Goal: Task Accomplishment & Management: Manage account settings

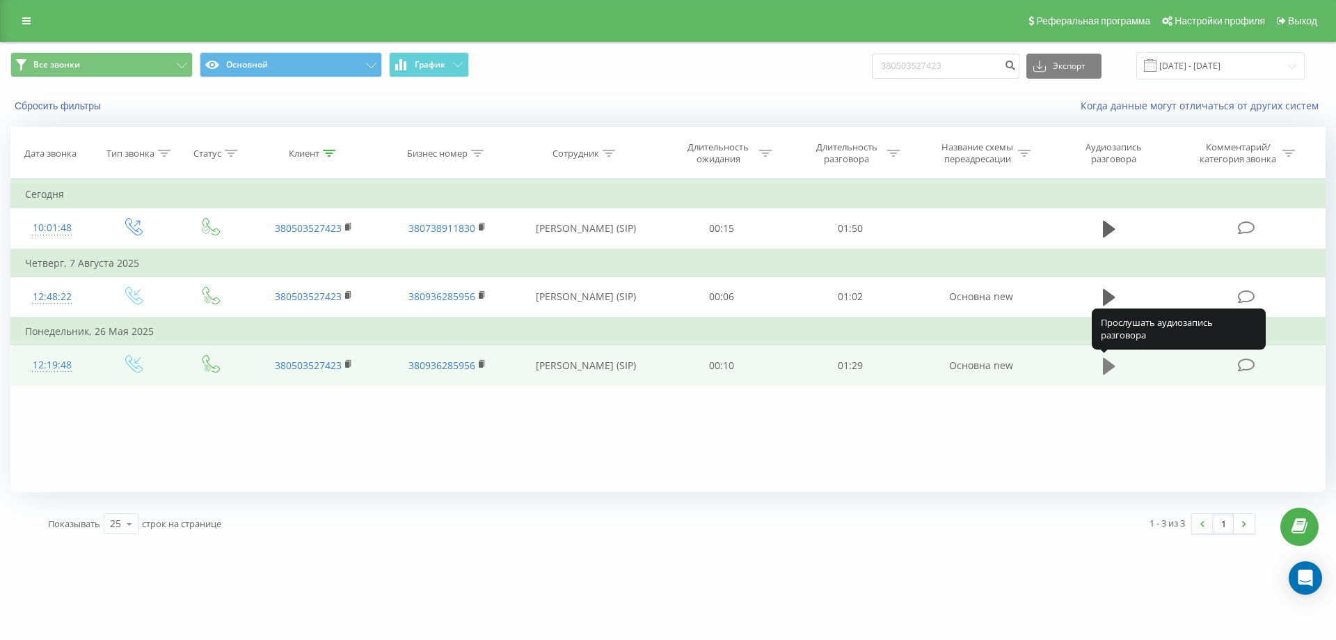
click at [1102, 365] on button at bounding box center [1109, 366] width 21 height 21
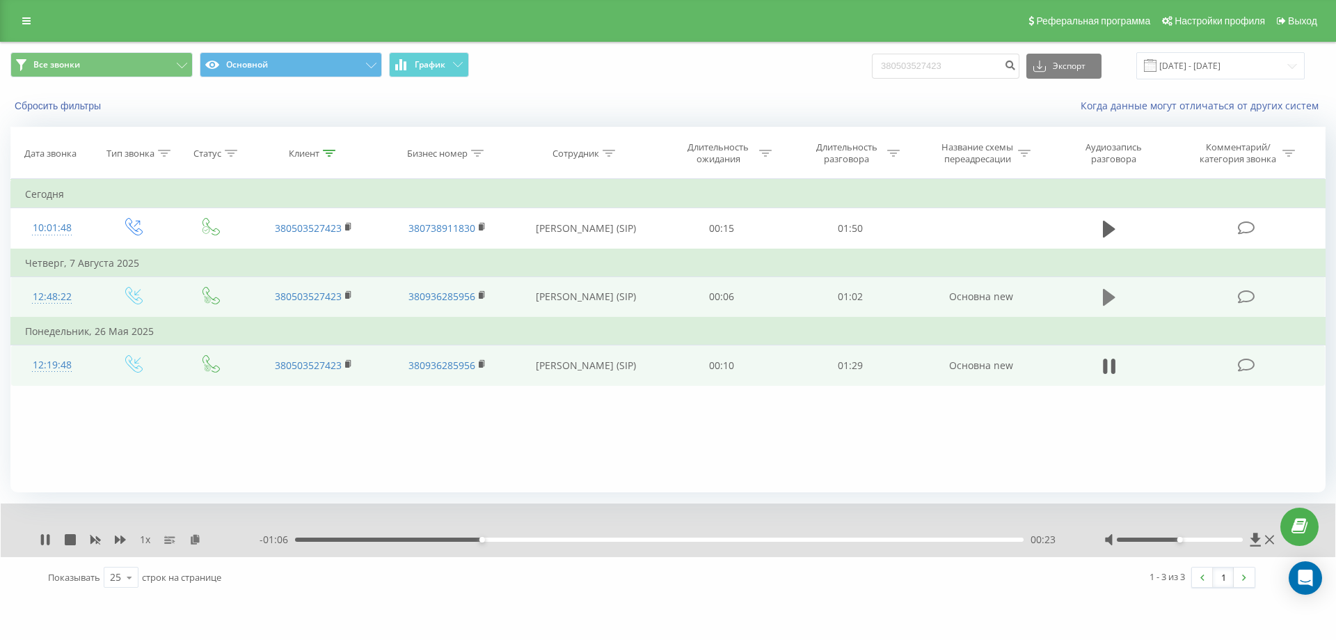
click at [1106, 294] on icon at bounding box center [1109, 297] width 13 height 17
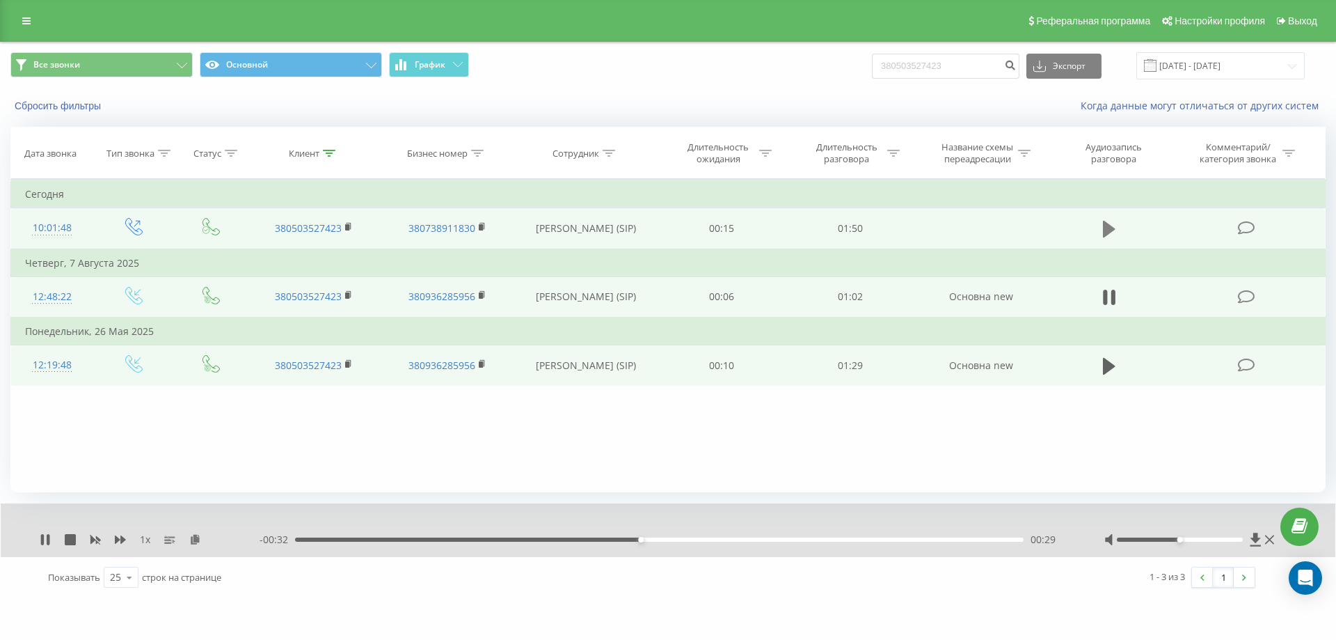
click at [1105, 228] on icon at bounding box center [1109, 229] width 13 height 17
click at [1106, 230] on icon at bounding box center [1105, 228] width 4 height 15
click at [1188, 66] on input "19.05.2025 - 19.08.2025" at bounding box center [1220, 65] width 168 height 27
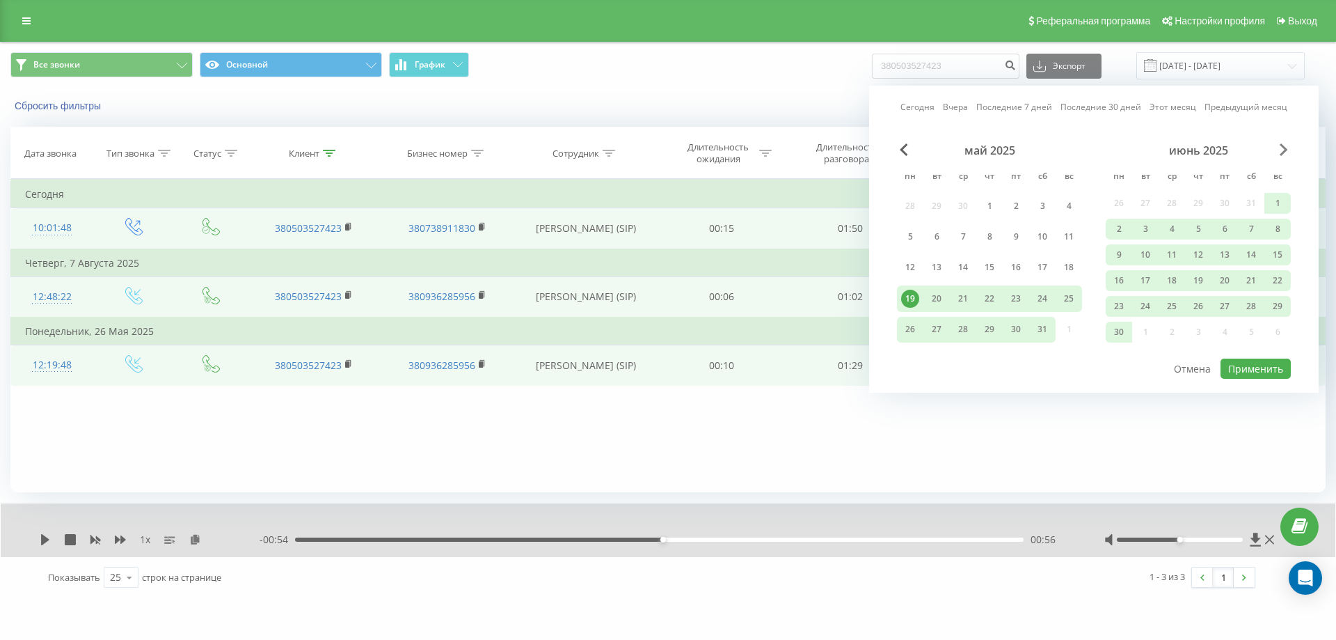
click at [1280, 149] on span "Next Month" at bounding box center [1284, 149] width 8 height 13
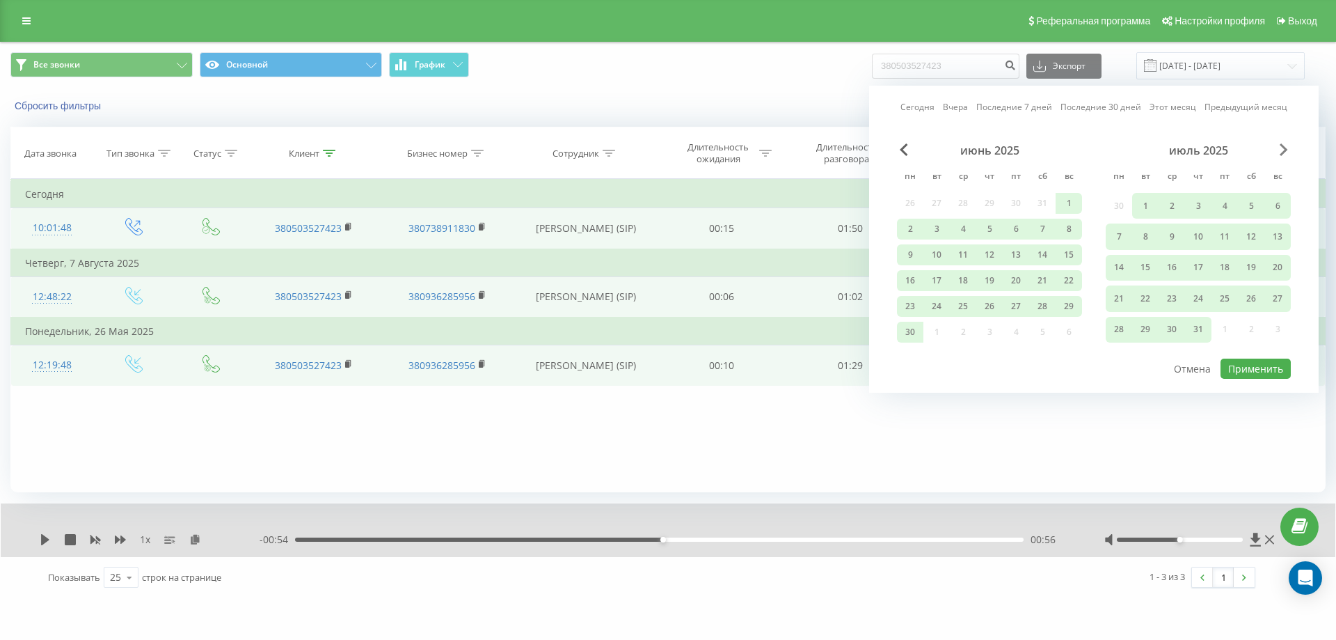
click at [1280, 149] on span "Next Month" at bounding box center [1284, 149] width 8 height 13
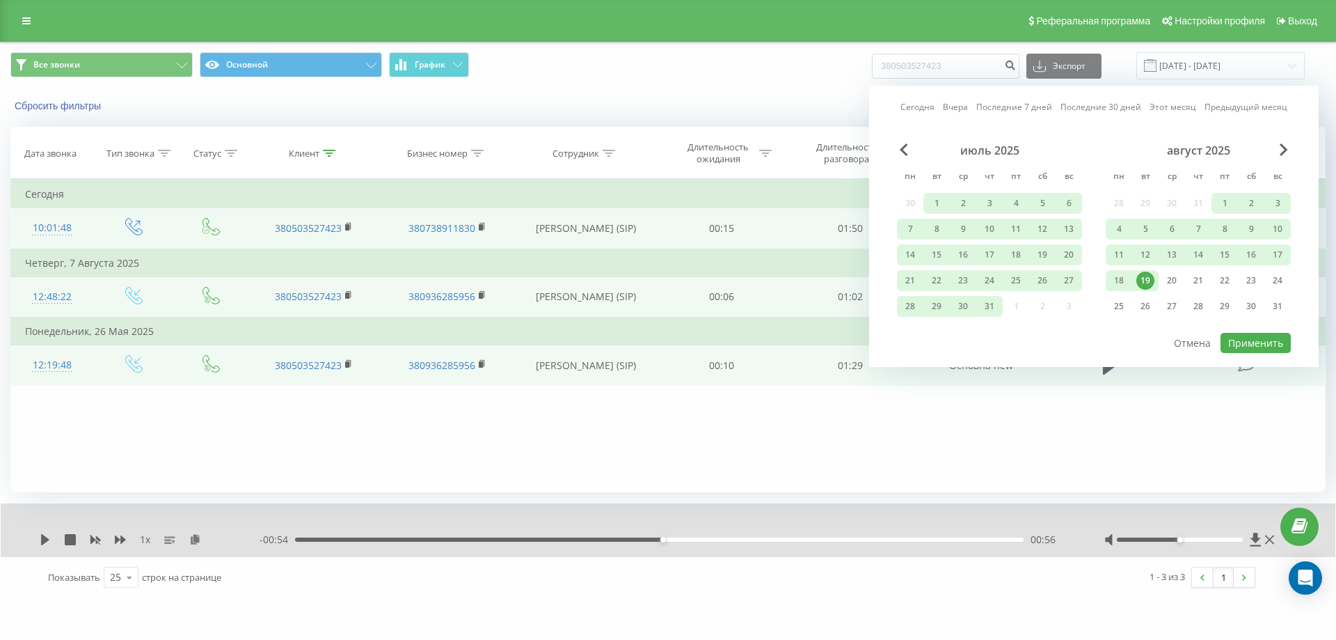
click at [1143, 283] on div "19" at bounding box center [1145, 280] width 18 height 18
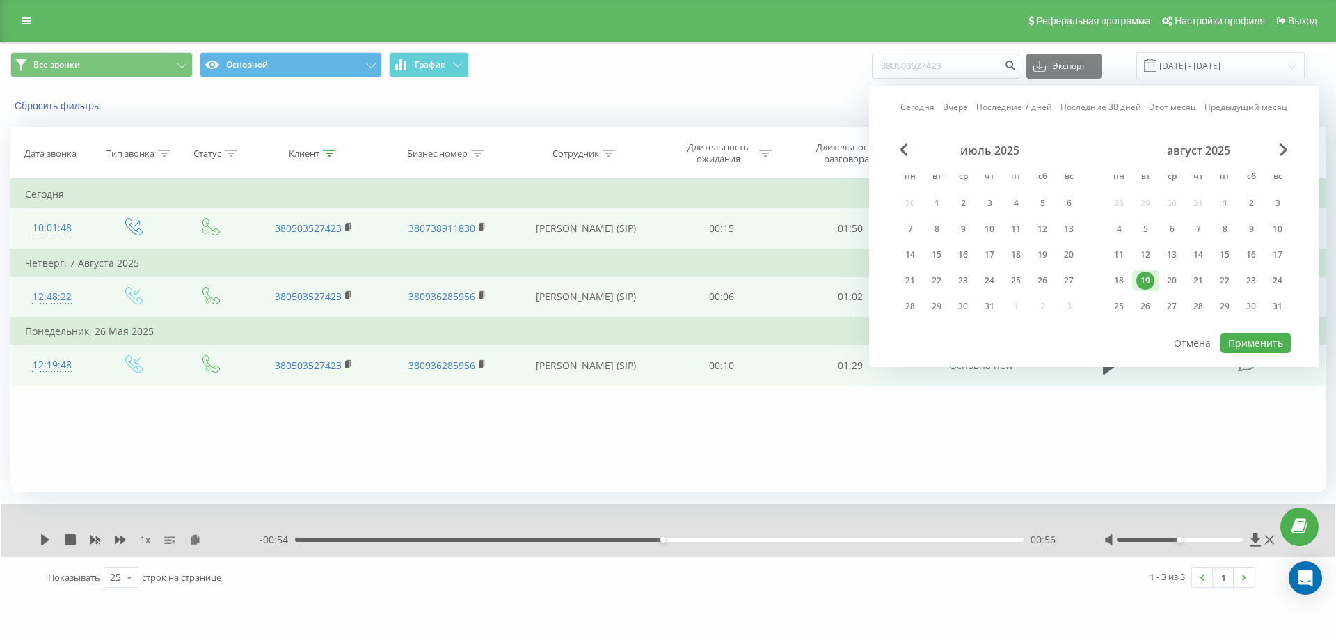
click at [1143, 283] on div "19" at bounding box center [1145, 280] width 18 height 18
click at [1240, 342] on button "Применить" at bounding box center [1256, 343] width 70 height 20
type input "[DATE] - [DATE]"
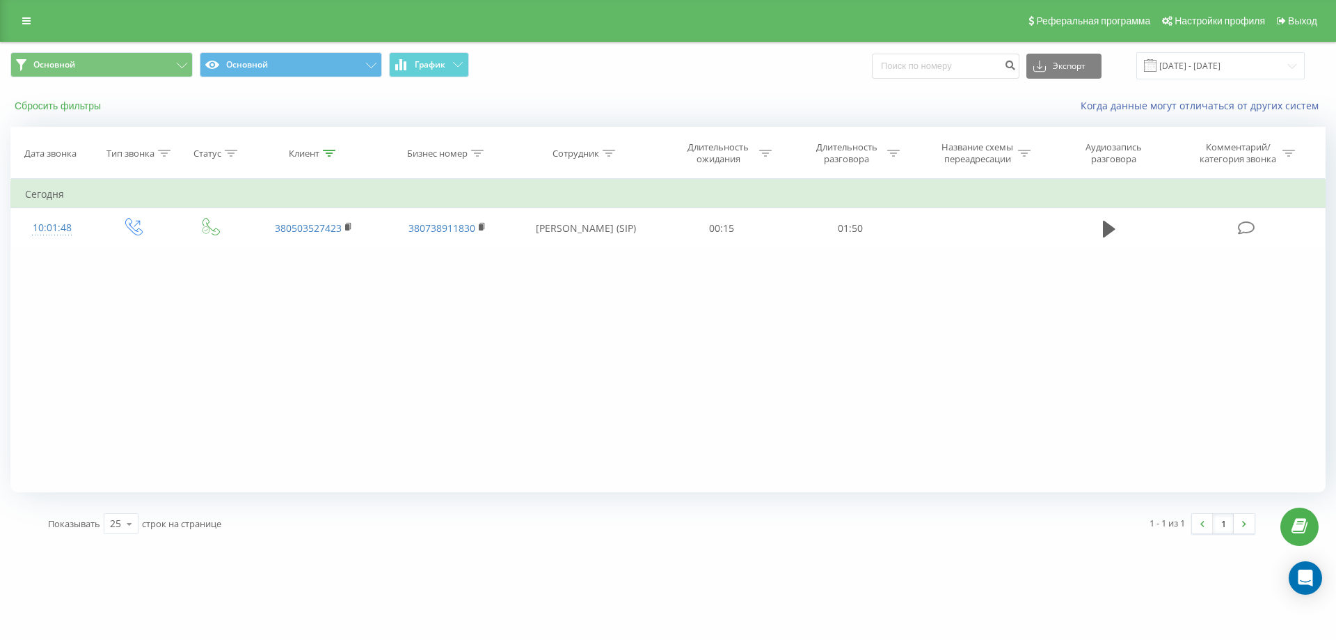
click at [80, 101] on button "Сбросить фильтры" at bounding box center [58, 106] width 97 height 13
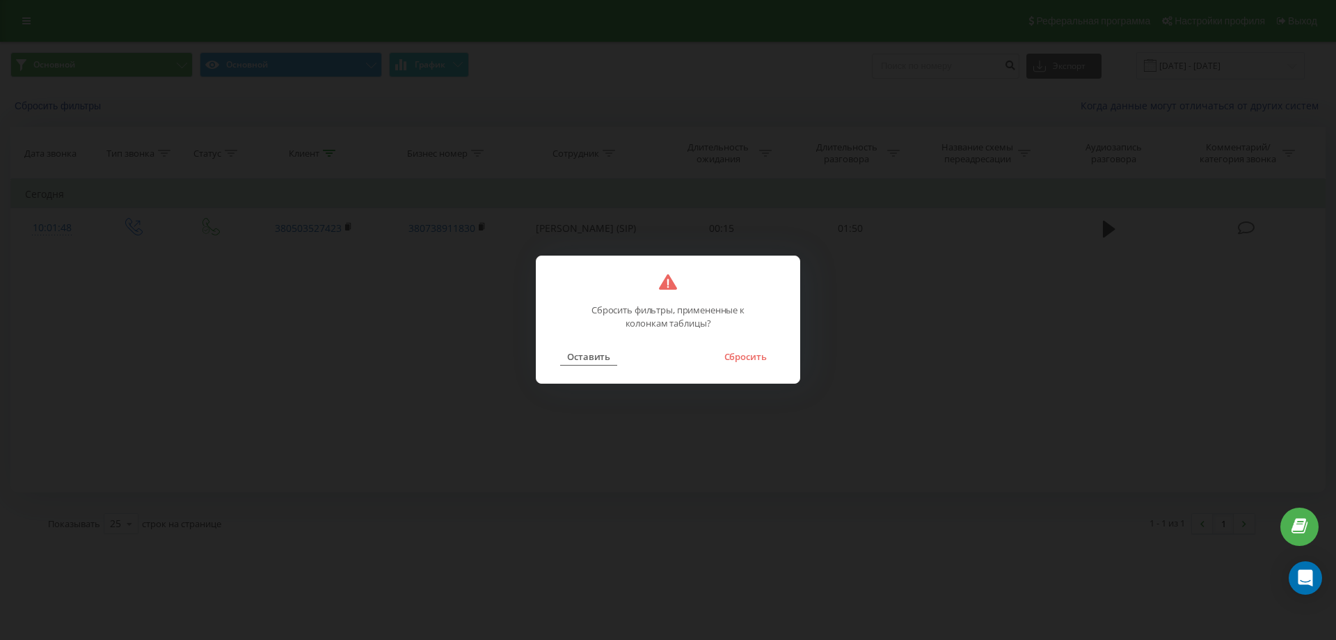
click at [590, 355] on button "Оставить" at bounding box center [588, 356] width 57 height 18
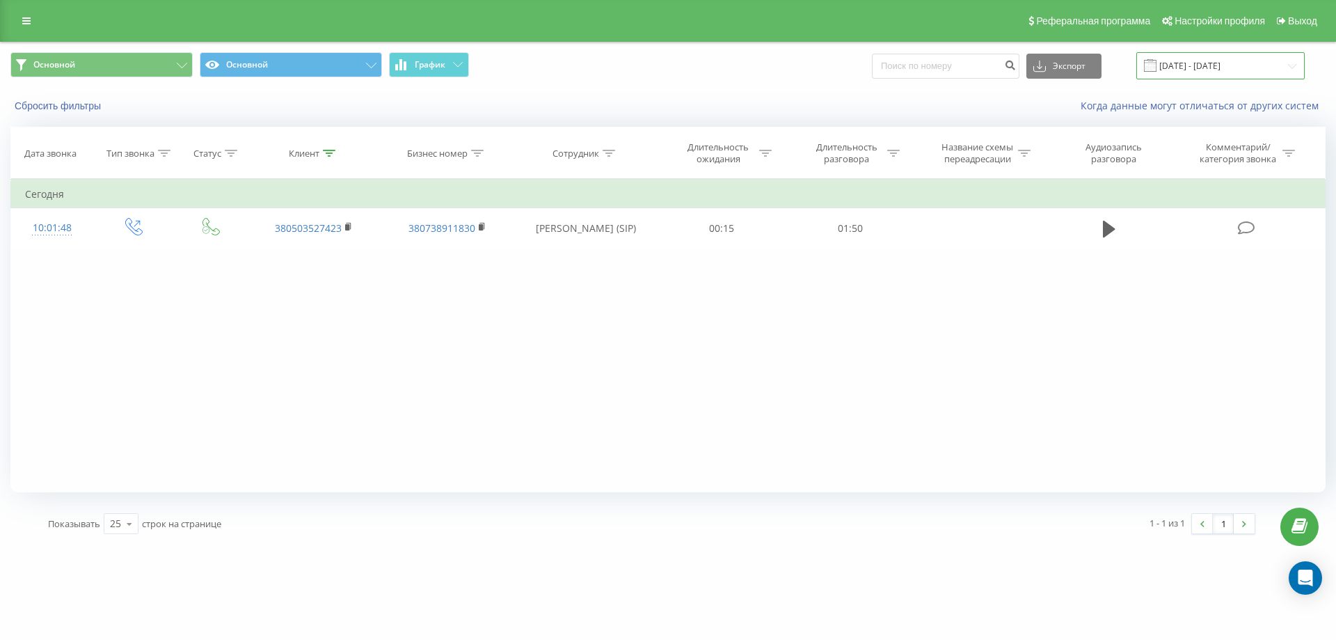
click at [1189, 63] on input "[DATE] - [DATE]" at bounding box center [1220, 65] width 168 height 27
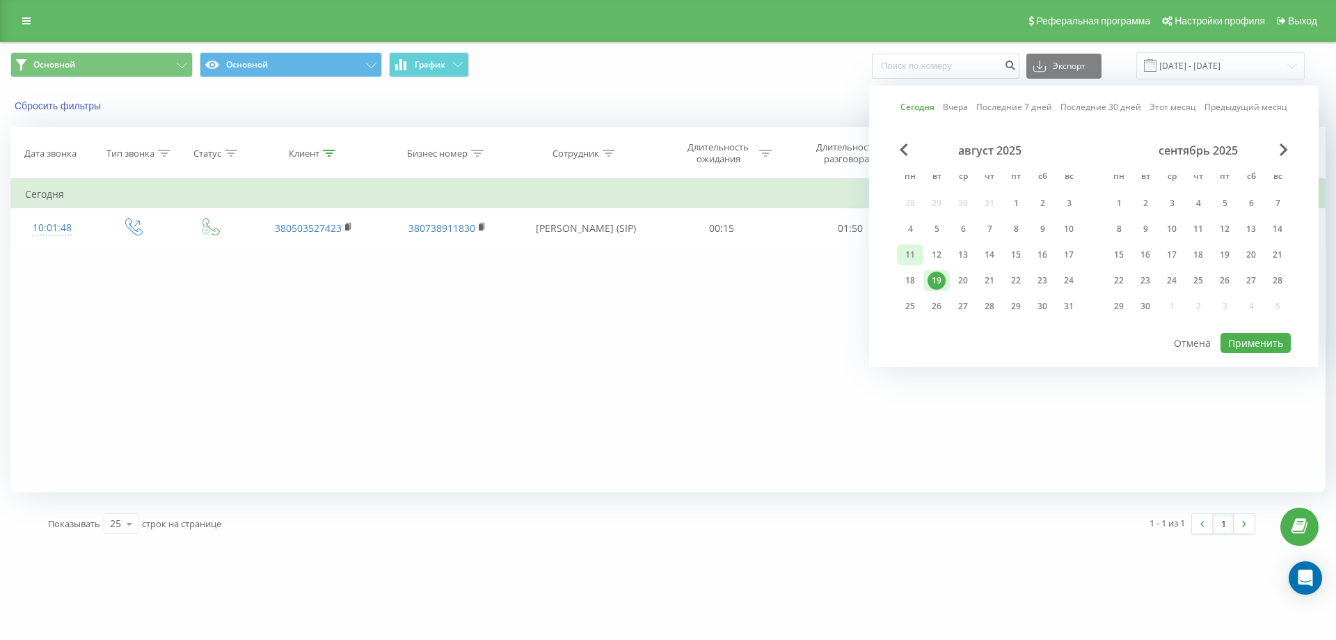
click at [909, 255] on div "11" at bounding box center [910, 255] width 18 height 18
click at [914, 278] on div "18" at bounding box center [910, 280] width 18 height 18
click at [935, 277] on div "19" at bounding box center [937, 280] width 18 height 18
click at [1257, 344] on button "Применить" at bounding box center [1256, 343] width 70 height 20
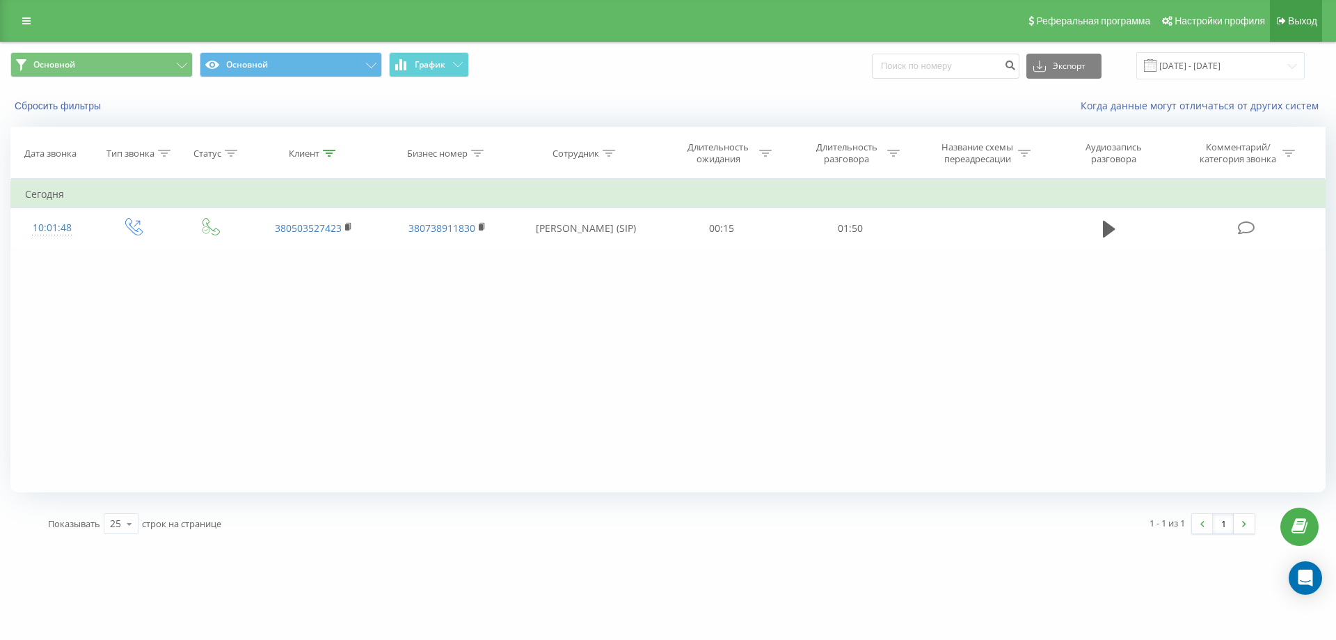
click at [1305, 17] on span "Выход" at bounding box center [1302, 20] width 29 height 11
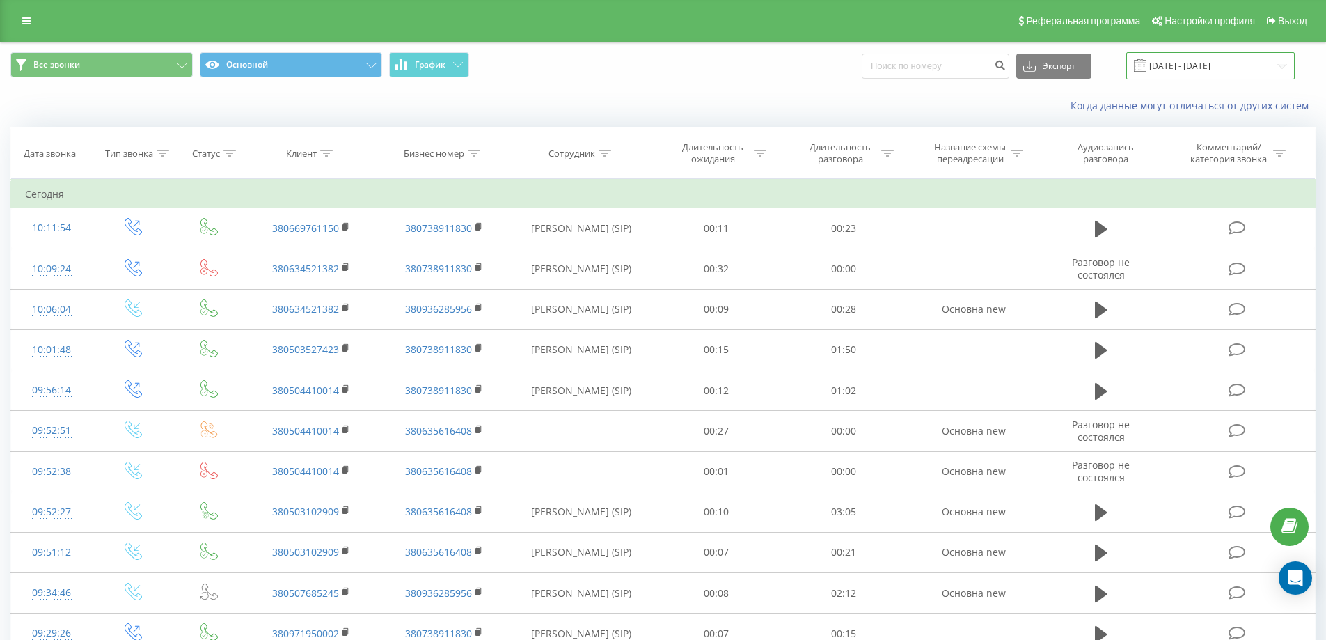
click at [1174, 63] on input "[DATE] - [DATE]" at bounding box center [1210, 65] width 168 height 27
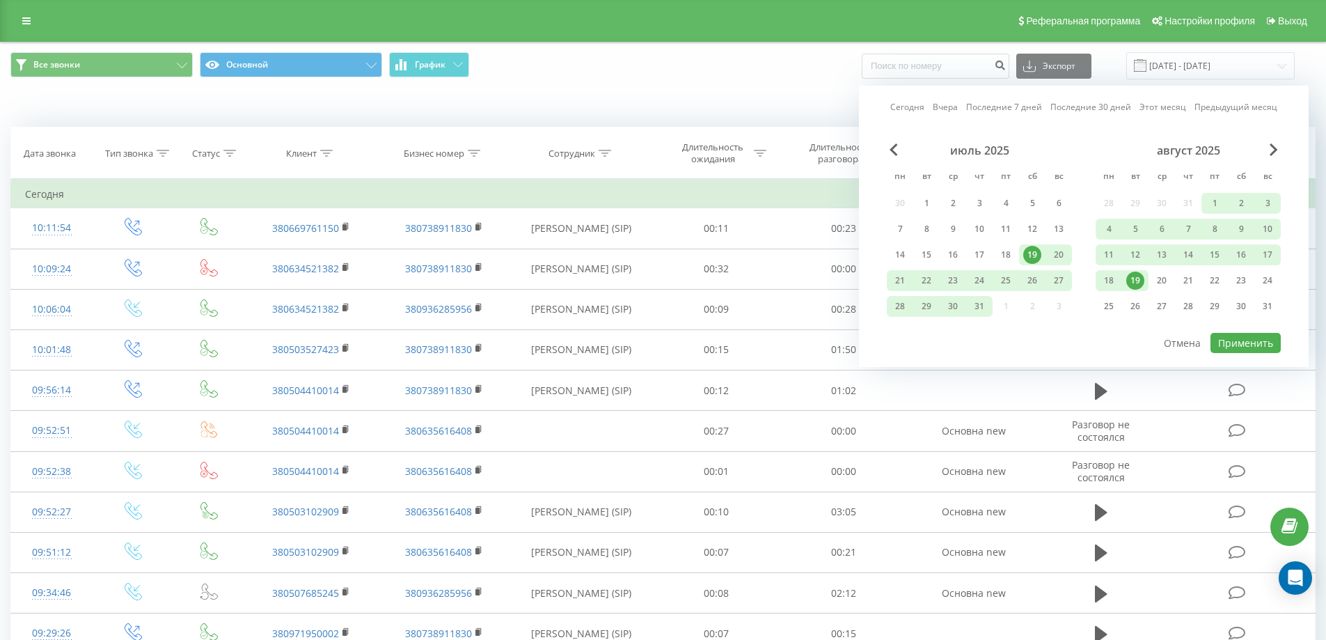
click at [1134, 279] on div "19" at bounding box center [1135, 280] width 18 height 18
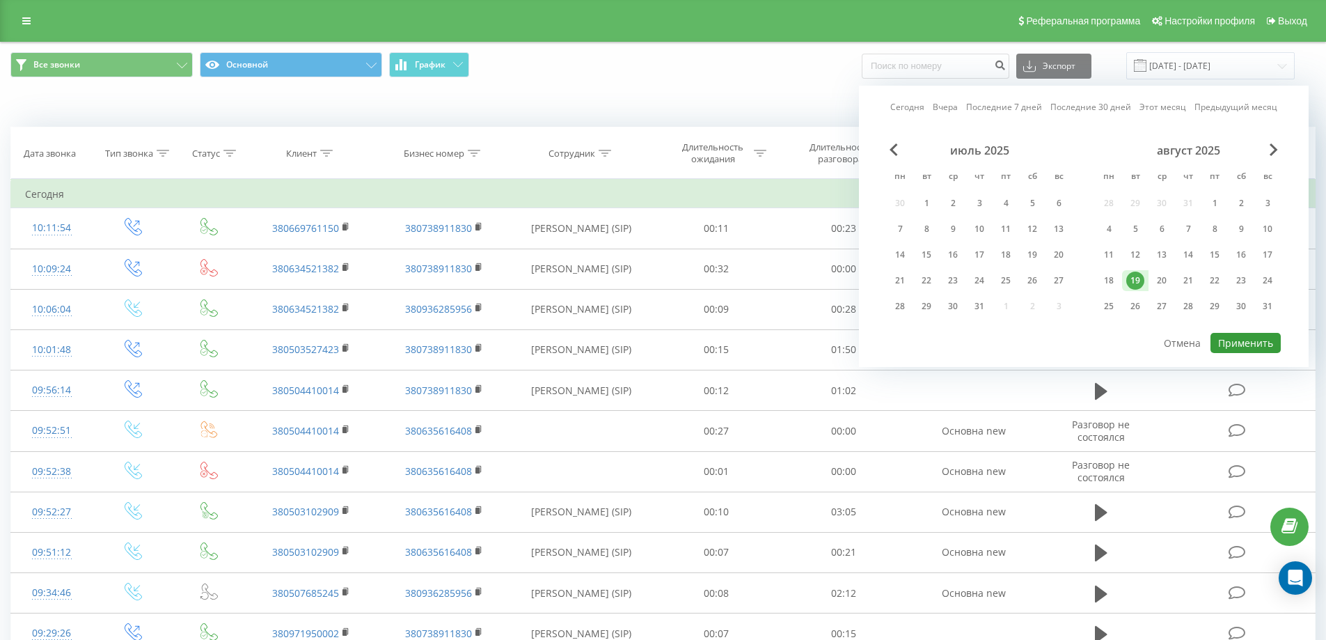
click at [1246, 337] on button "Применить" at bounding box center [1245, 343] width 70 height 20
type input "[DATE] - [DATE]"
